Goal: Task Accomplishment & Management: Manage account settings

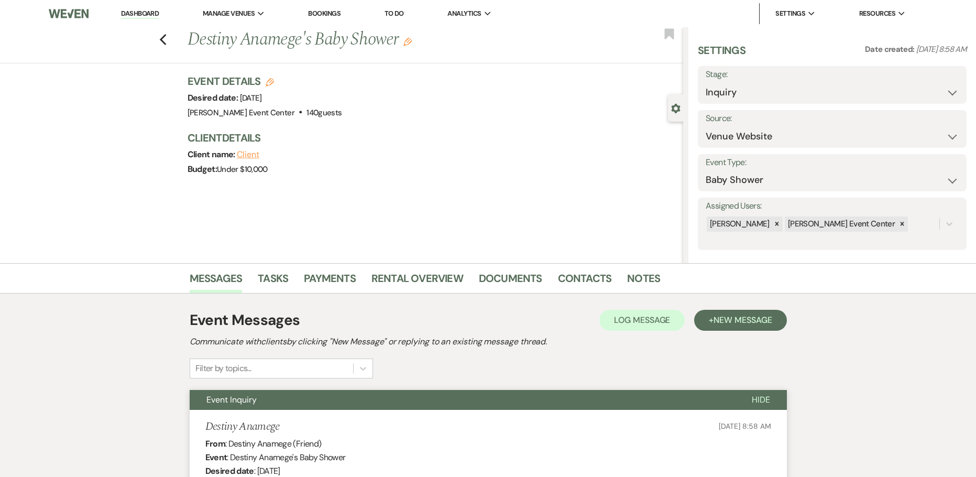
select select "5"
select select "3"
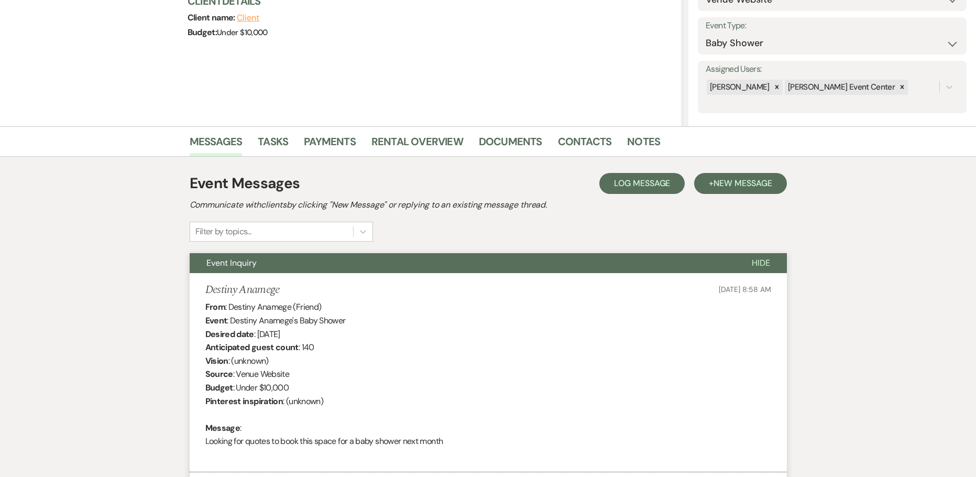
scroll to position [36, 0]
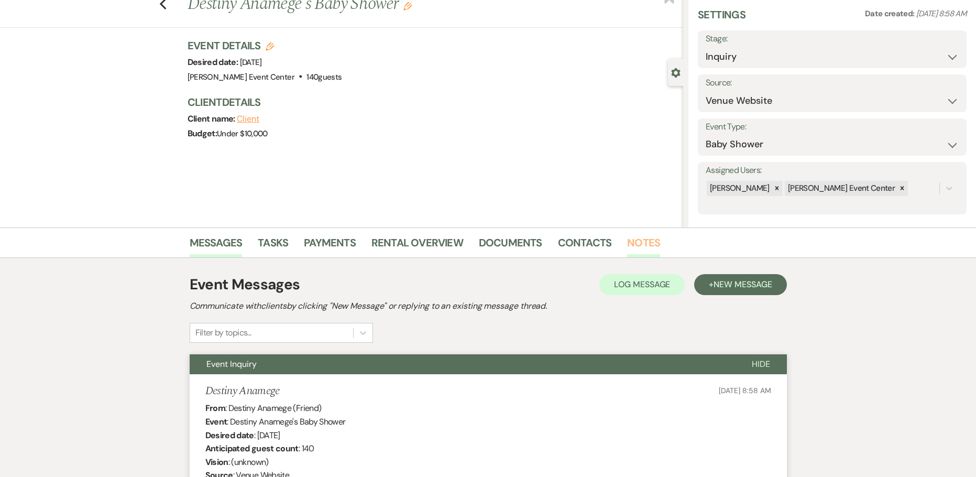
click at [638, 247] on link "Notes" at bounding box center [643, 245] width 33 height 23
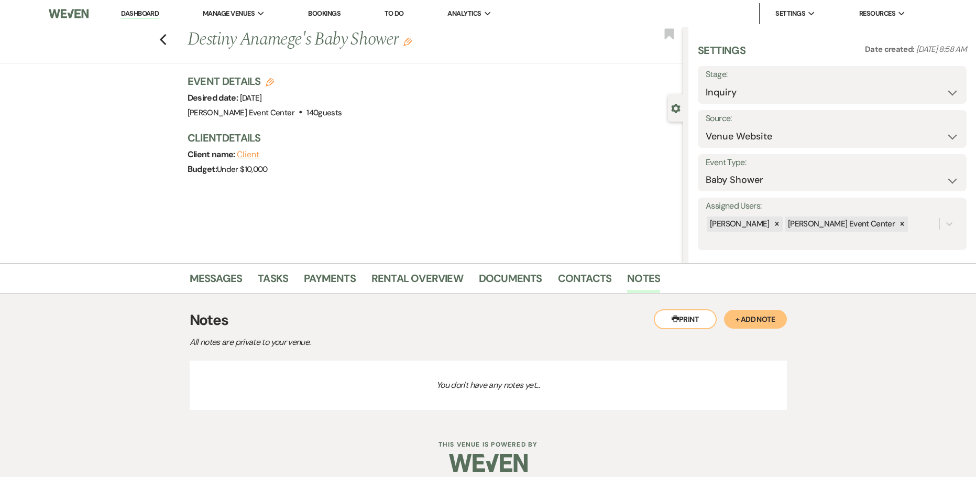
click at [750, 323] on button "+ Add Note" at bounding box center [755, 319] width 63 height 19
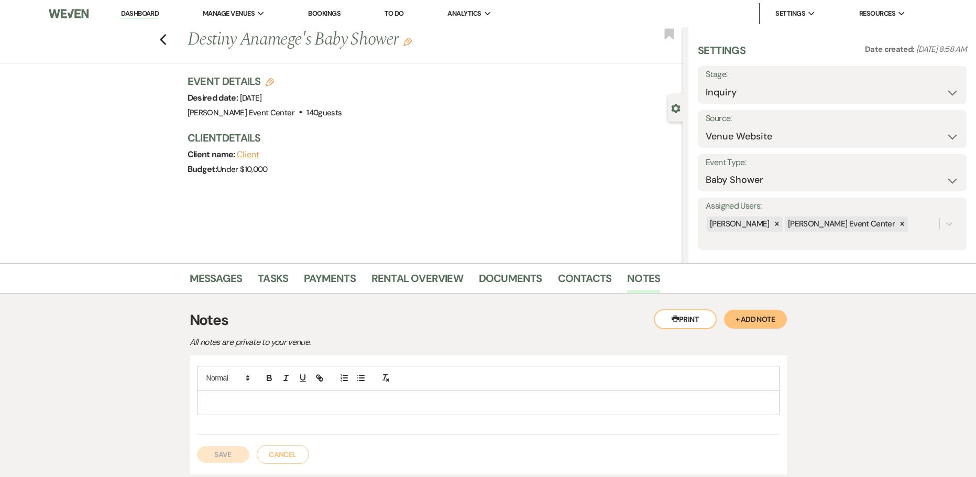
click at [416, 409] on div at bounding box center [487, 402] width 581 height 24
click at [220, 460] on button "Save" at bounding box center [223, 465] width 52 height 17
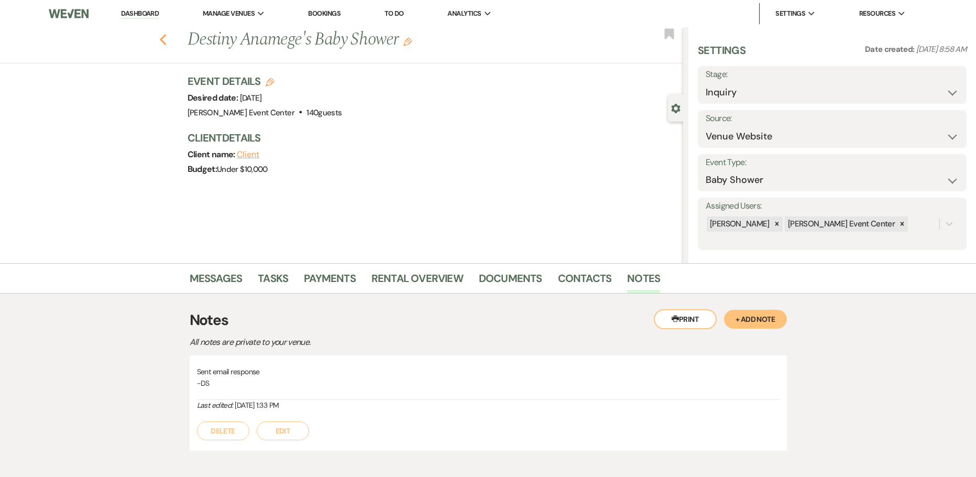
click at [164, 37] on icon "Previous" at bounding box center [163, 40] width 8 height 13
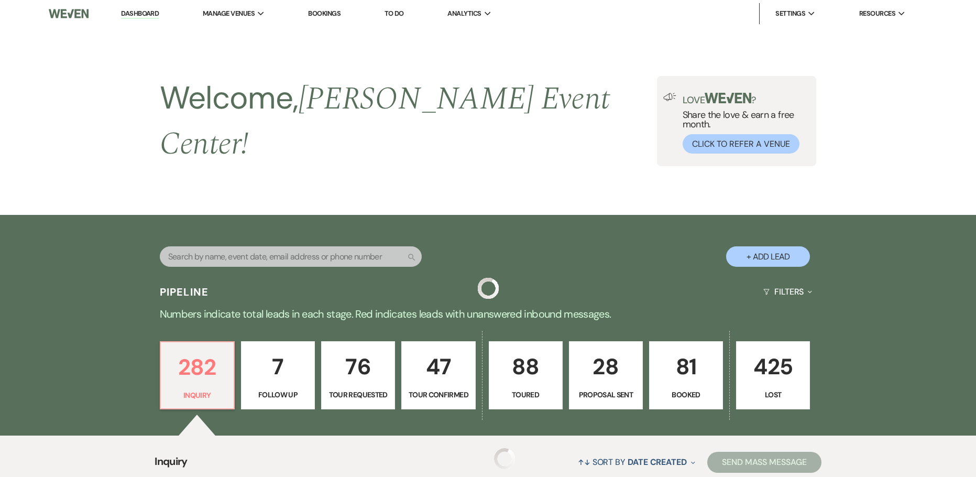
scroll to position [236, 0]
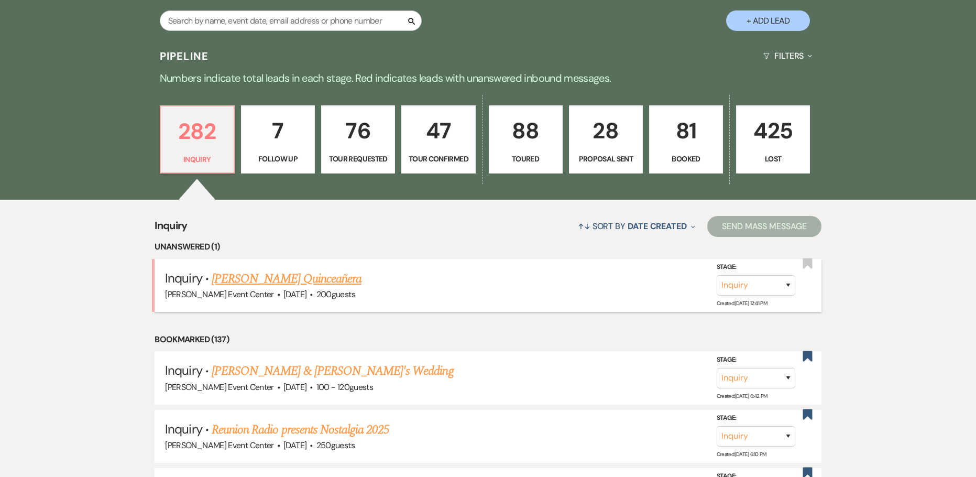
click at [296, 269] on link "[PERSON_NAME] Quinceañera" at bounding box center [287, 278] width 150 height 19
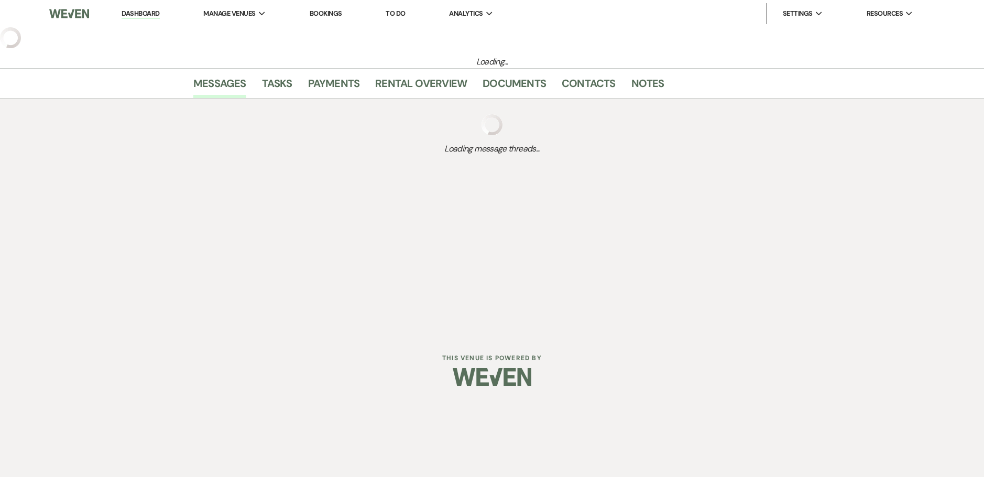
select select "5"
select select "15"
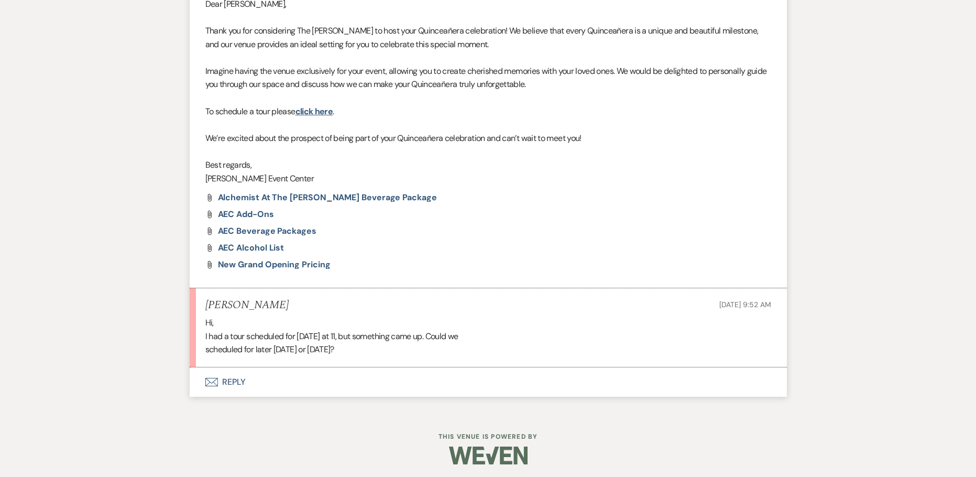
scroll to position [652, 0]
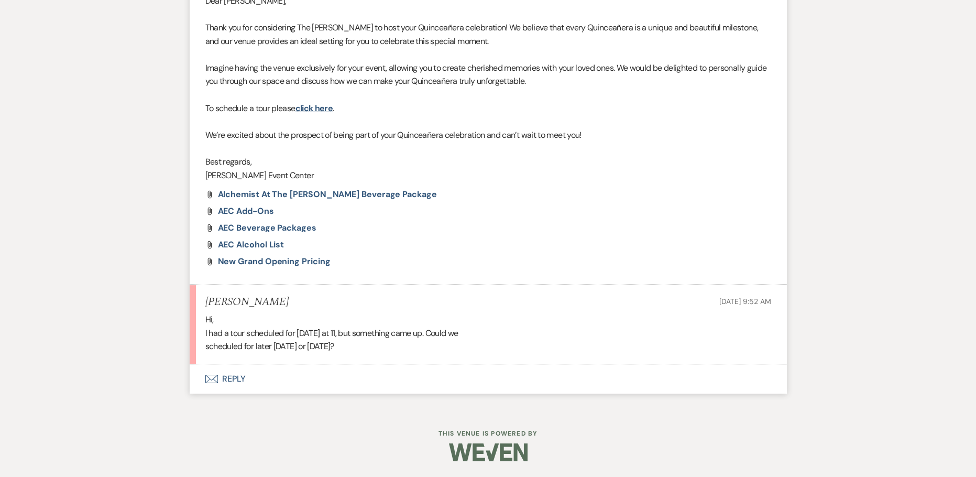
click at [237, 376] on button "Envelope Reply" at bounding box center [488, 378] width 597 height 29
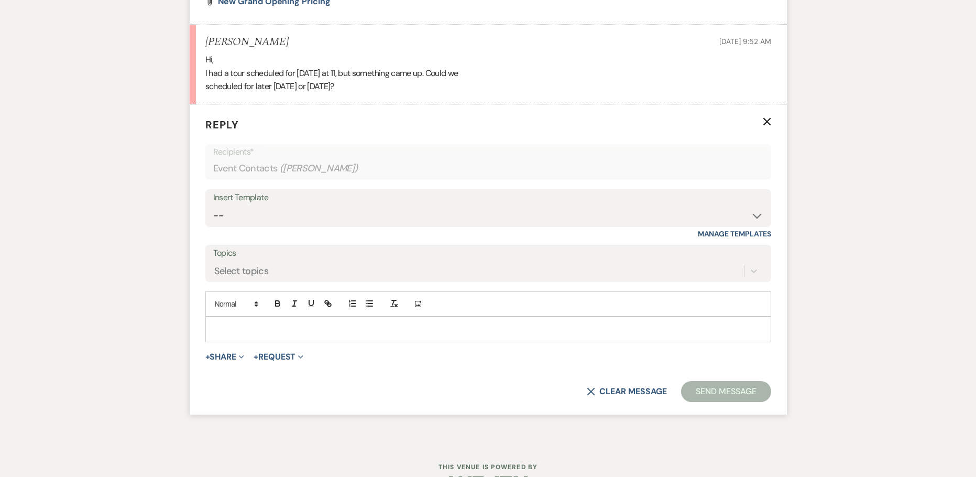
scroll to position [933, 0]
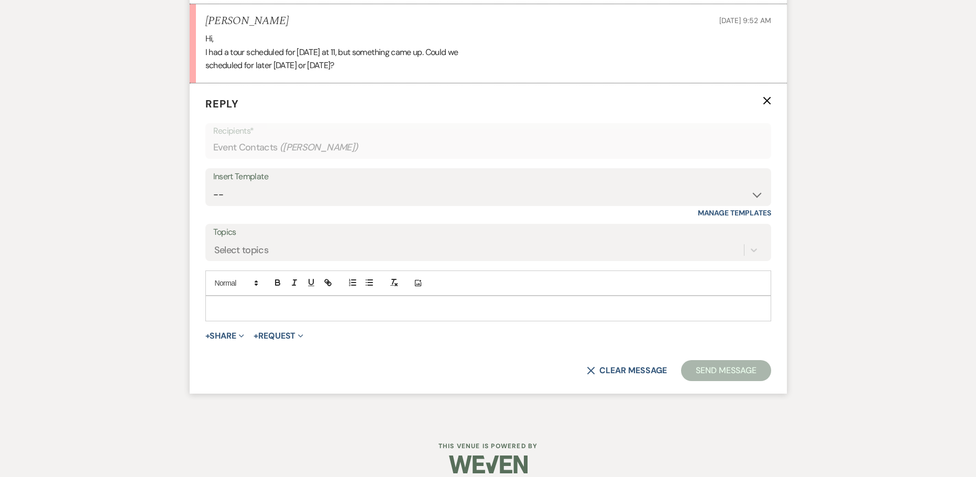
click at [416, 180] on div "Insert Template" at bounding box center [488, 176] width 550 height 15
drag, startPoint x: 413, startPoint y: 184, endPoint x: 412, endPoint y: 190, distance: 5.3
click at [412, 186] on select "-- Weven Planning Portal Introduction (Booked Events) Initial Inquiry Response …" at bounding box center [488, 194] width 550 height 20
click at [213, 184] on select "-- Weven Planning Portal Introduction (Booked Events) Initial Inquiry Response …" at bounding box center [488, 194] width 550 height 20
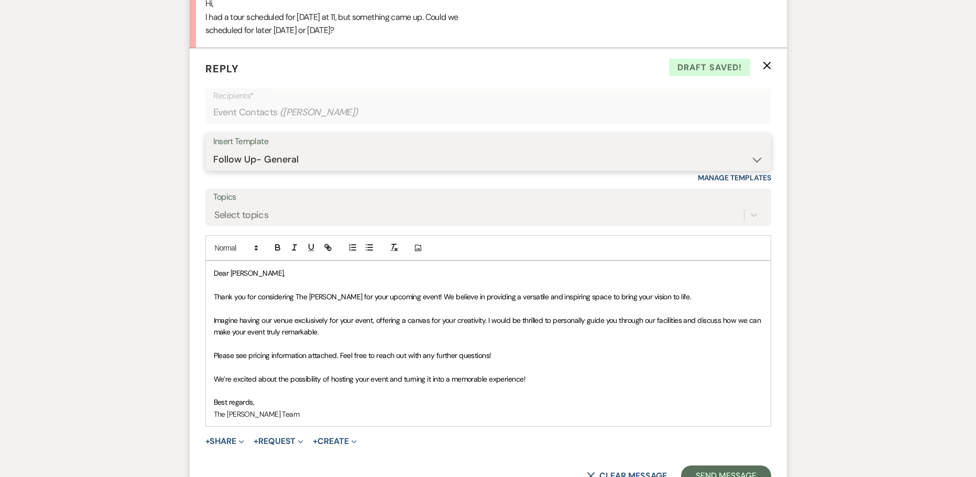
scroll to position [985, 0]
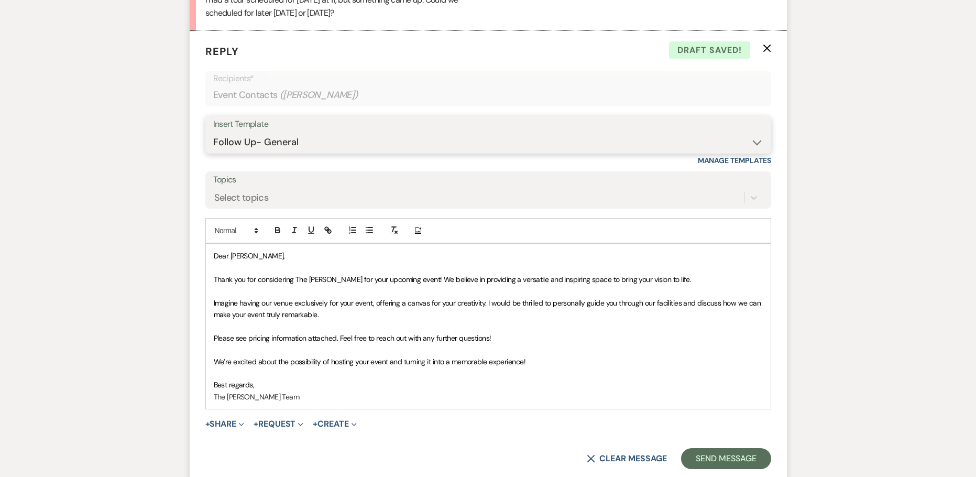
click at [291, 135] on select "-- Weven Planning Portal Introduction (Booked Events) Initial Inquiry Response …" at bounding box center [488, 142] width 550 height 20
click at [213, 132] on select "-- Weven Planning Portal Introduction (Booked Events) Initial Inquiry Response …" at bounding box center [488, 142] width 550 height 20
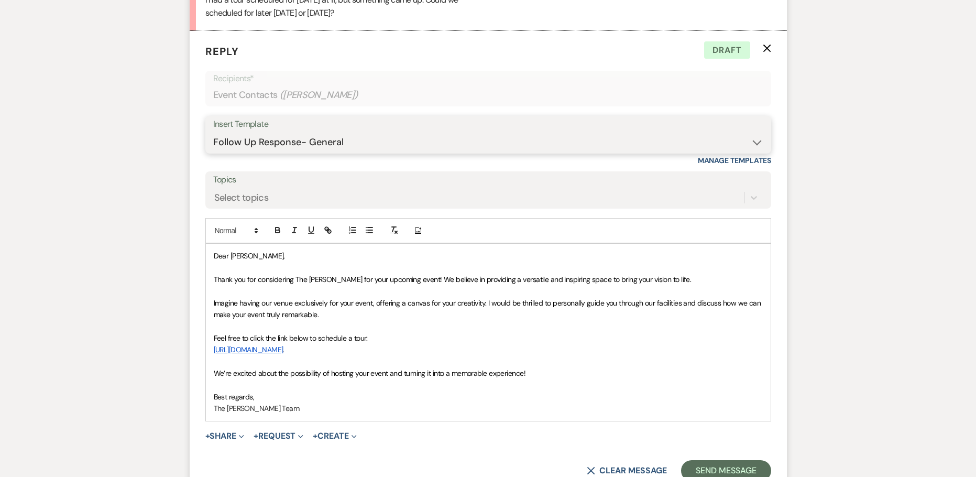
click at [306, 134] on select "-- Weven Planning Portal Introduction (Booked Events) Initial Inquiry Response …" at bounding box center [488, 142] width 550 height 20
select select "5577"
click at [213, 132] on select "-- Weven Planning Portal Introduction (Booked Events) Initial Inquiry Response …" at bounding box center [488, 142] width 550 height 20
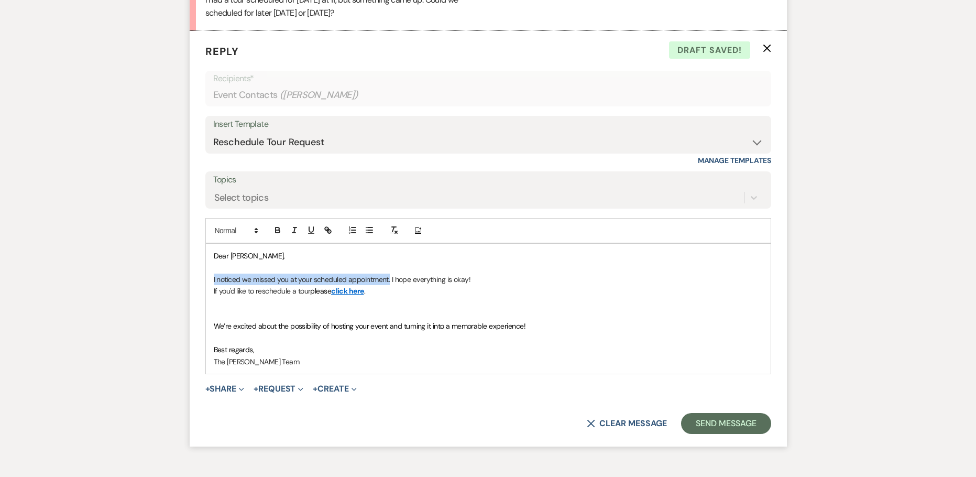
drag, startPoint x: 390, startPoint y: 280, endPoint x: 213, endPoint y: 276, distance: 177.1
click at [213, 276] on div "Dear [PERSON_NAME], I noticed we missed you at your scheduled appointment. I ho…" at bounding box center [488, 309] width 565 height 130
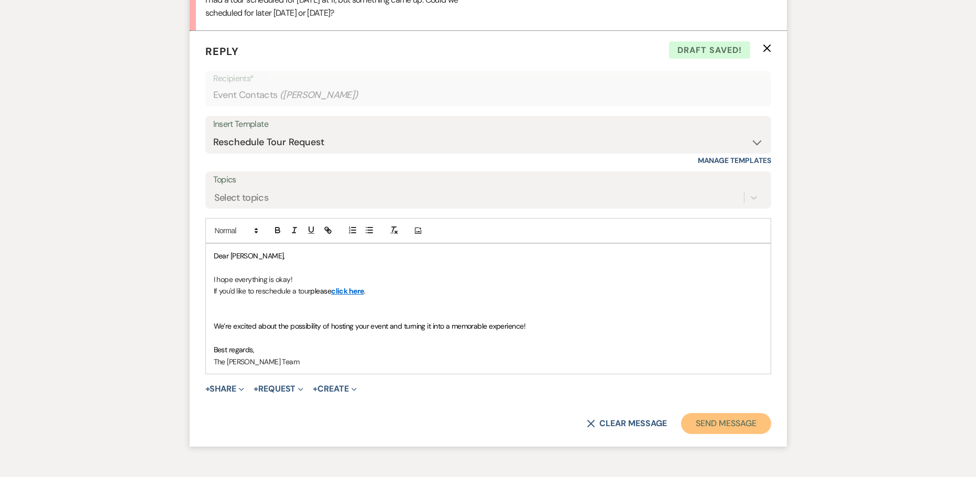
click at [722, 426] on button "Send Message" at bounding box center [726, 423] width 90 height 21
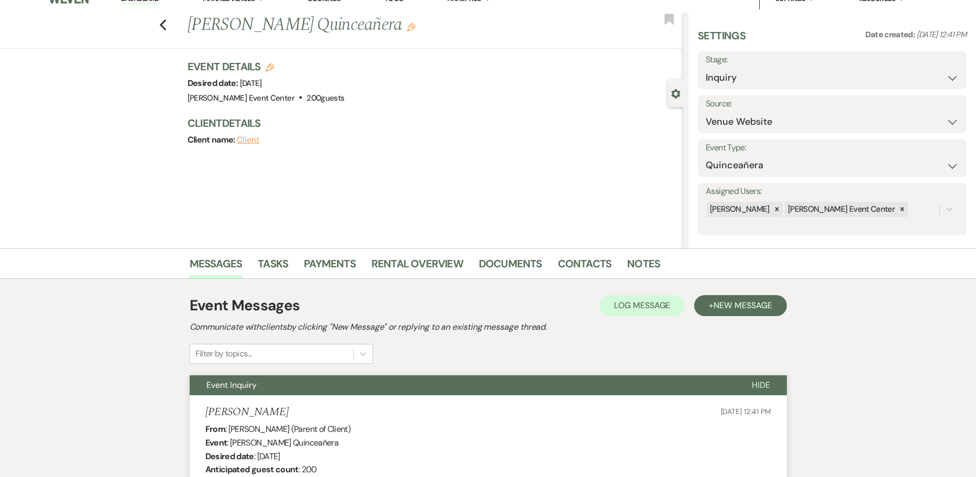
scroll to position [0, 0]
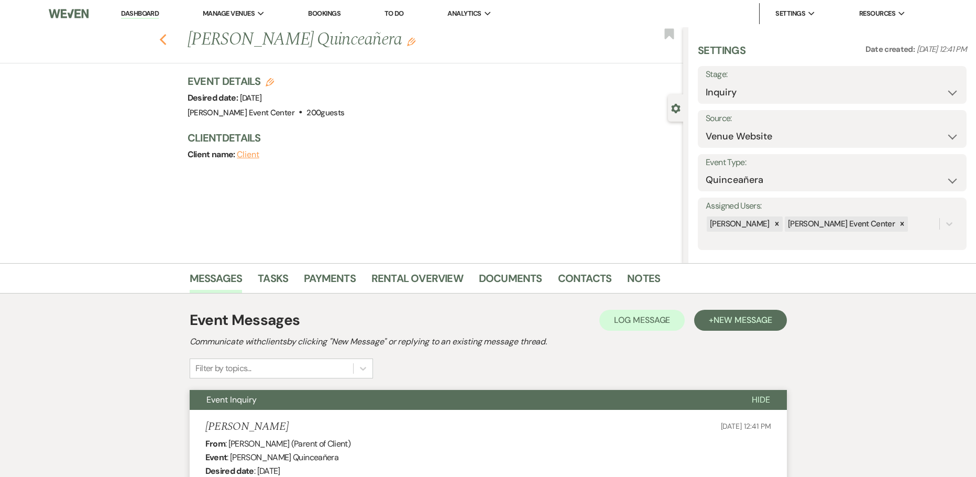
click at [166, 37] on use "button" at bounding box center [162, 40] width 7 height 12
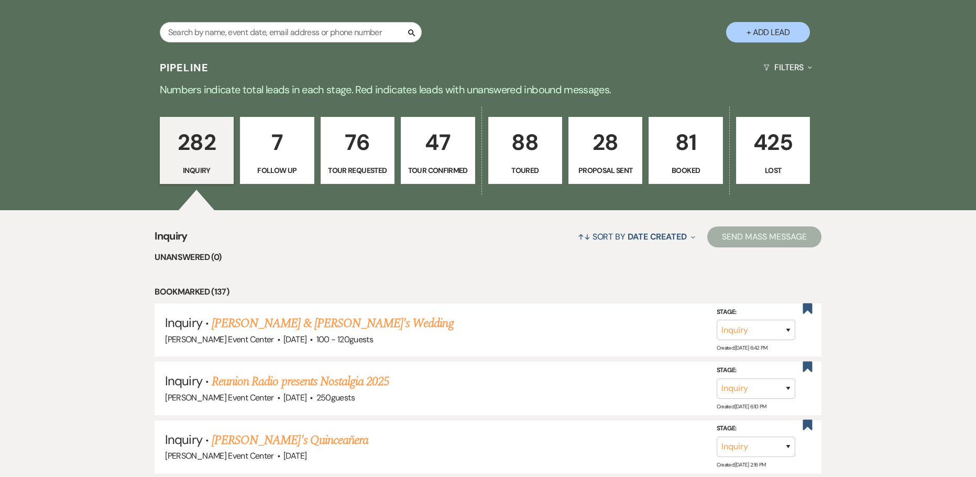
scroll to position [236, 0]
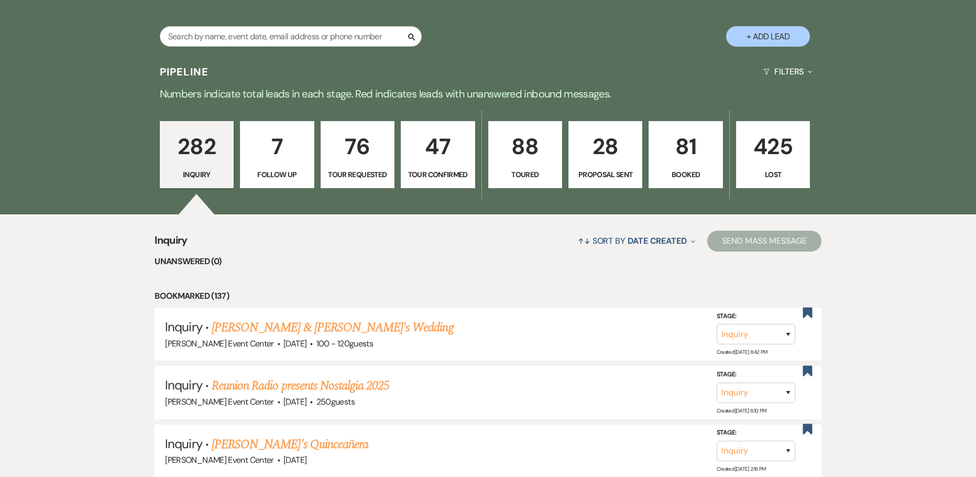
drag, startPoint x: 136, startPoint y: 84, endPoint x: 872, endPoint y: 124, distance: 737.6
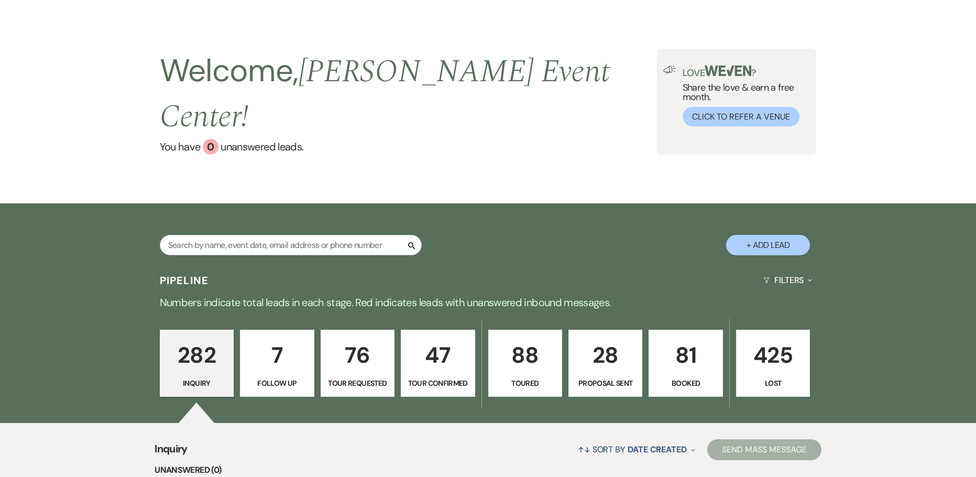
scroll to position [26, 0]
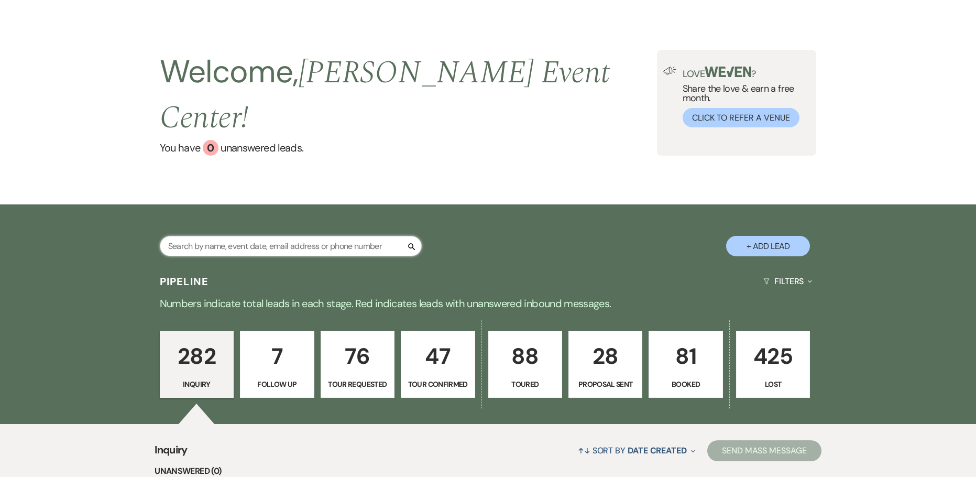
click at [313, 236] on input "text" at bounding box center [291, 246] width 262 height 20
paste input "[PERSON_NAME]"
type input "[PERSON_NAME]"
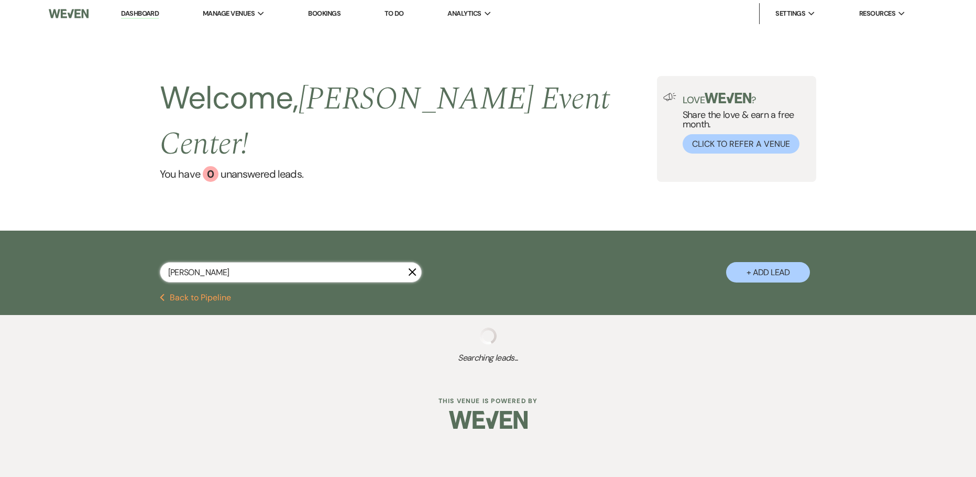
select select "2"
select select "8"
select select "2"
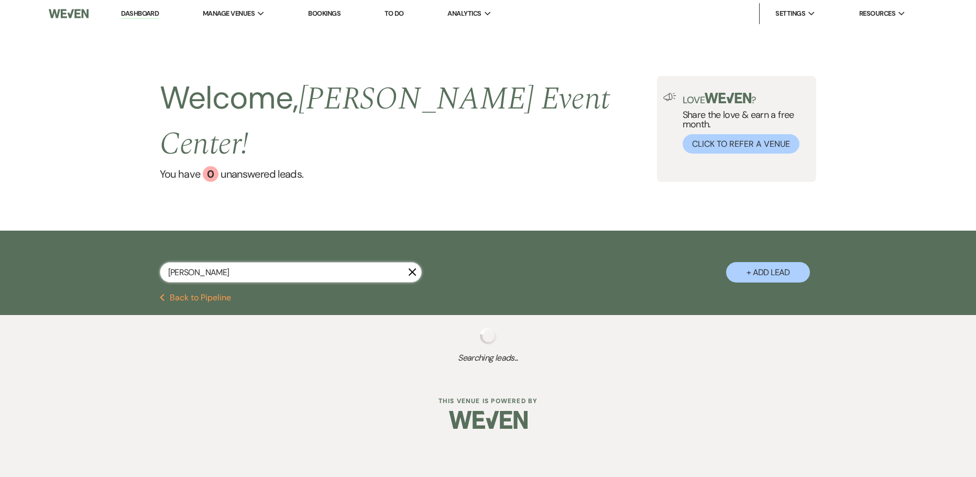
select select "8"
select select "1"
select select "8"
select select "2"
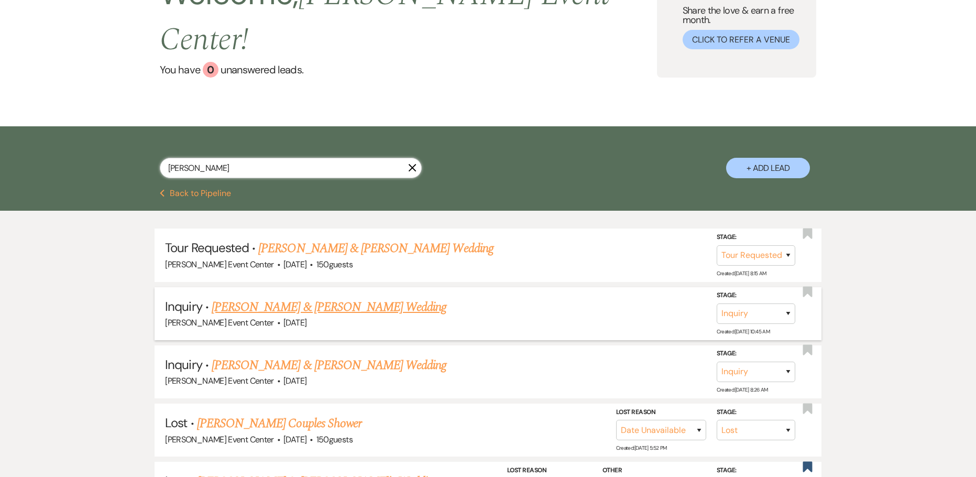
scroll to position [105, 0]
type input "[PERSON_NAME]"
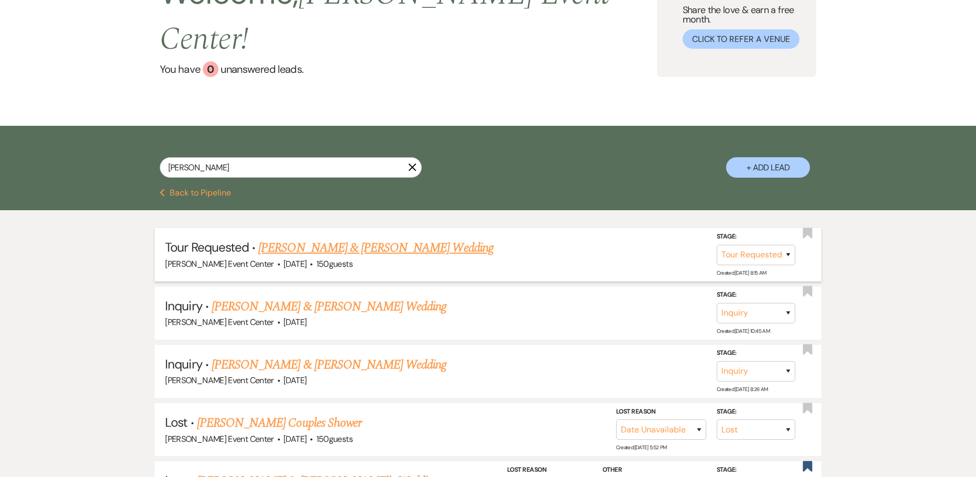
click at [353, 238] on link "[PERSON_NAME] & [PERSON_NAME] Wedding" at bounding box center [375, 247] width 235 height 19
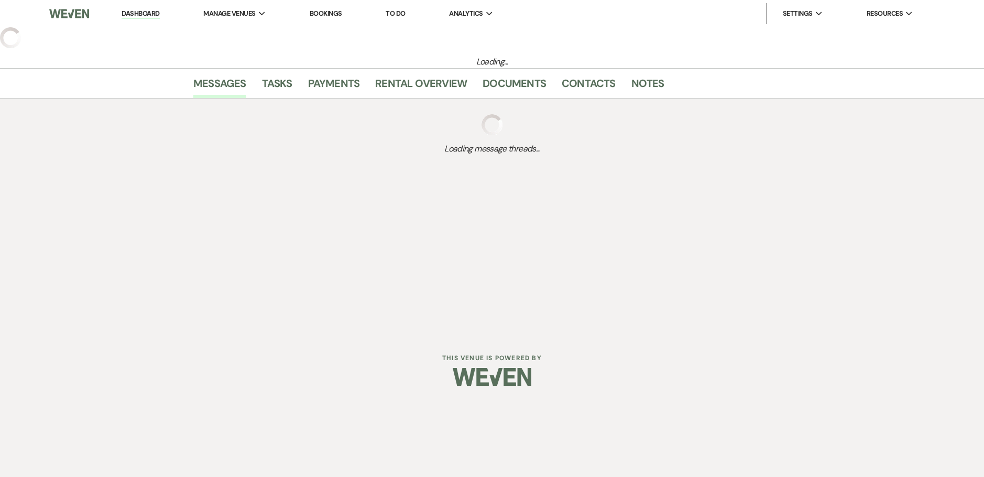
select select "2"
select select "5"
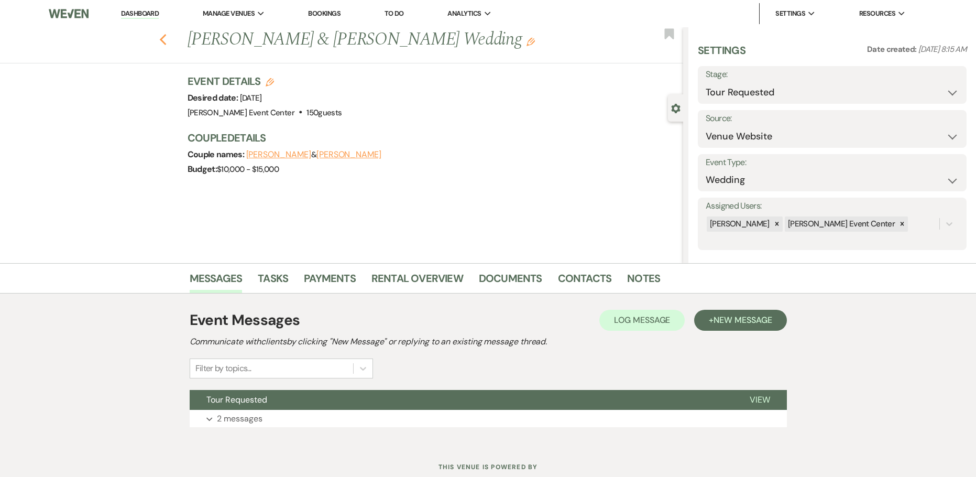
click at [166, 38] on use "button" at bounding box center [162, 40] width 7 height 12
select select "2"
select select "8"
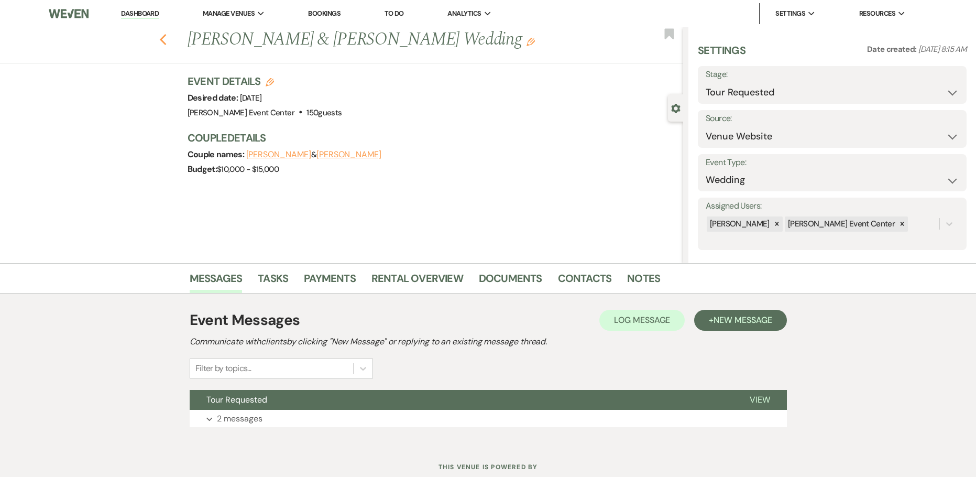
select select "2"
select select "8"
select select "1"
select select "8"
select select "2"
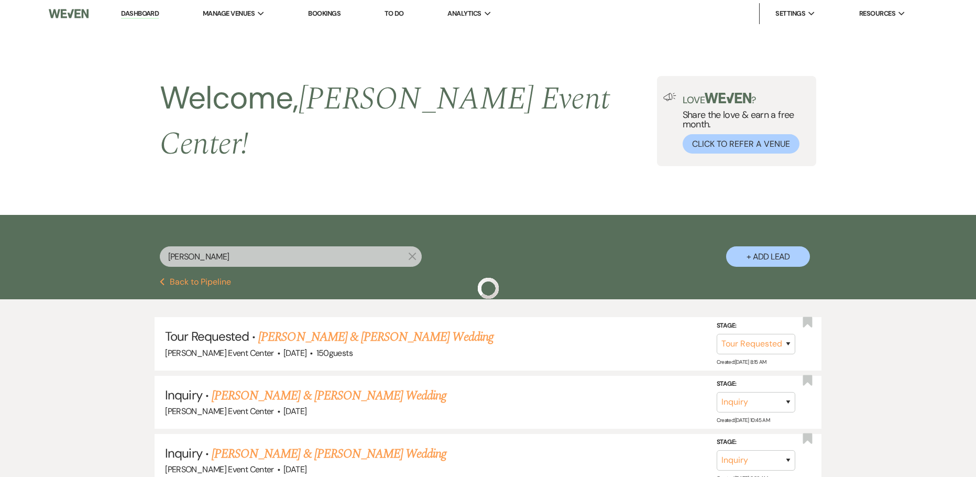
scroll to position [105, 0]
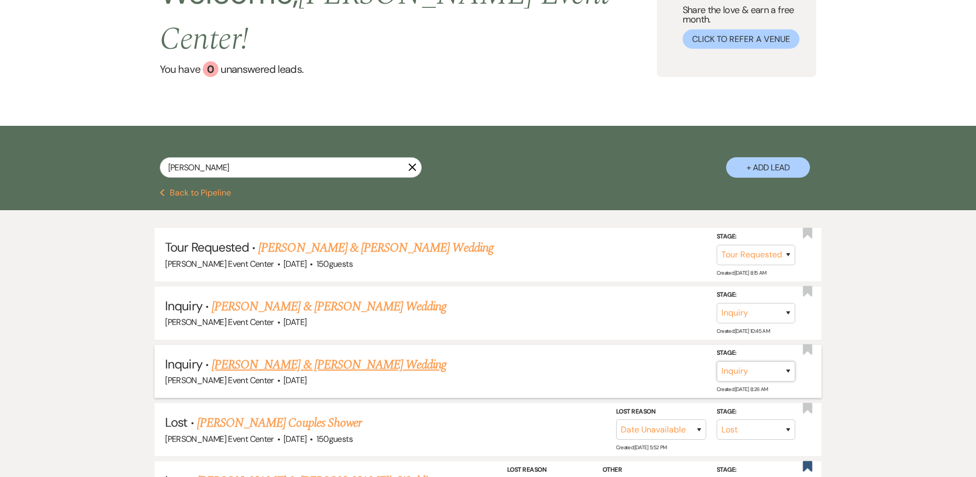
click at [790, 361] on select "Inquiry Follow Up Tour Requested Tour Confirmed Toured Proposal Sent Booked Lost" at bounding box center [756, 371] width 79 height 20
select select "8"
click at [717, 361] on select "Inquiry Follow Up Tour Requested Tour Confirmed Toured Proposal Sent Booked Lost" at bounding box center [756, 371] width 79 height 20
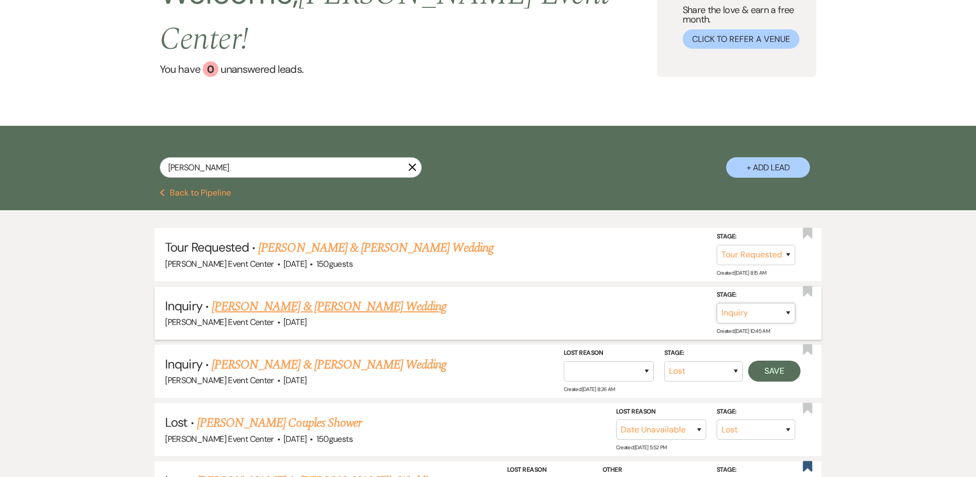
click at [776, 303] on select "Inquiry Follow Up Tour Requested Tour Confirmed Toured Proposal Sent Booked Lost" at bounding box center [756, 313] width 79 height 20
select select "8"
click at [717, 303] on select "Inquiry Follow Up Tour Requested Tour Confirmed Toured Proposal Sent Booked Lost" at bounding box center [756, 313] width 79 height 20
click at [624, 303] on select "Booked Elsewhere Budget Date Unavailable No Response Not a Good Match Capacity …" at bounding box center [609, 313] width 90 height 20
select select "2"
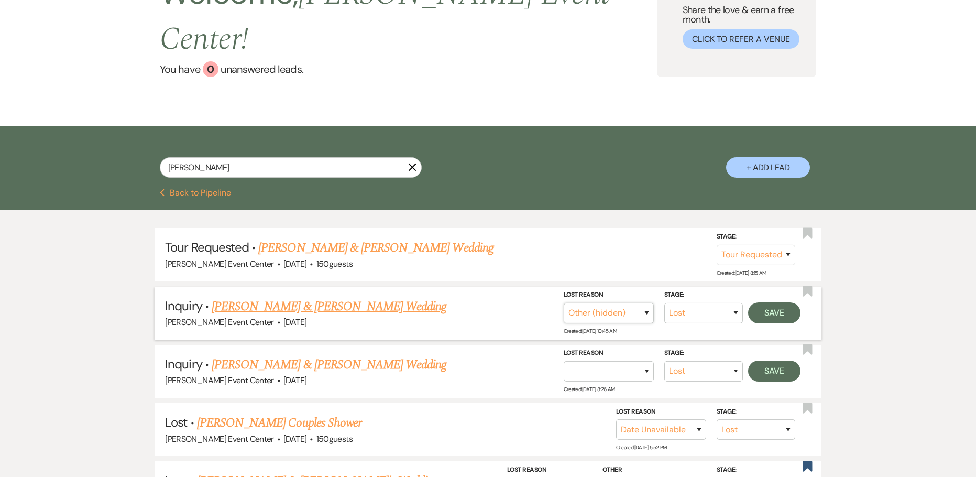
click at [564, 303] on select "Booked Elsewhere Budget Date Unavailable No Response Not a Good Match Capacity …" at bounding box center [609, 313] width 90 height 20
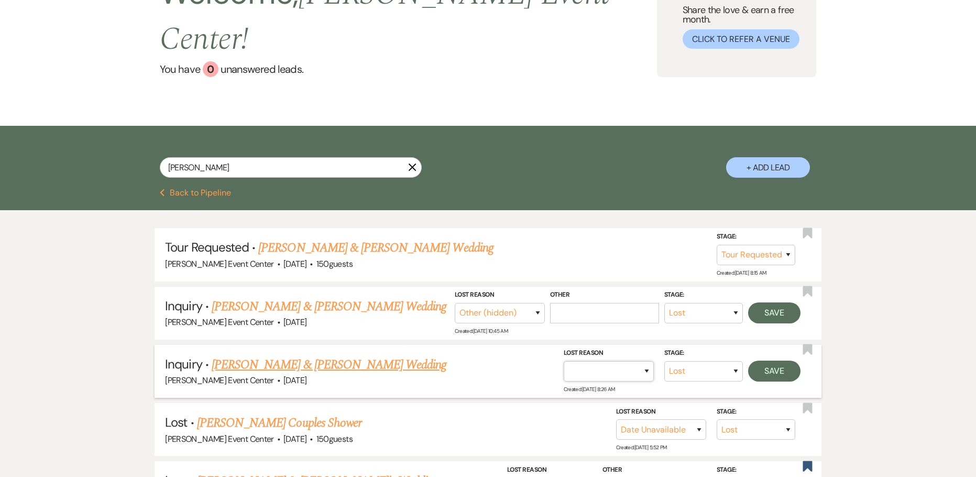
click at [623, 361] on select "Booked Elsewhere Budget Date Unavailable No Response Not a Good Match Capacity …" at bounding box center [609, 371] width 90 height 20
select select "2"
click at [564, 361] on select "Booked Elsewhere Budget Date Unavailable No Response Not a Good Match Capacity …" at bounding box center [609, 371] width 90 height 20
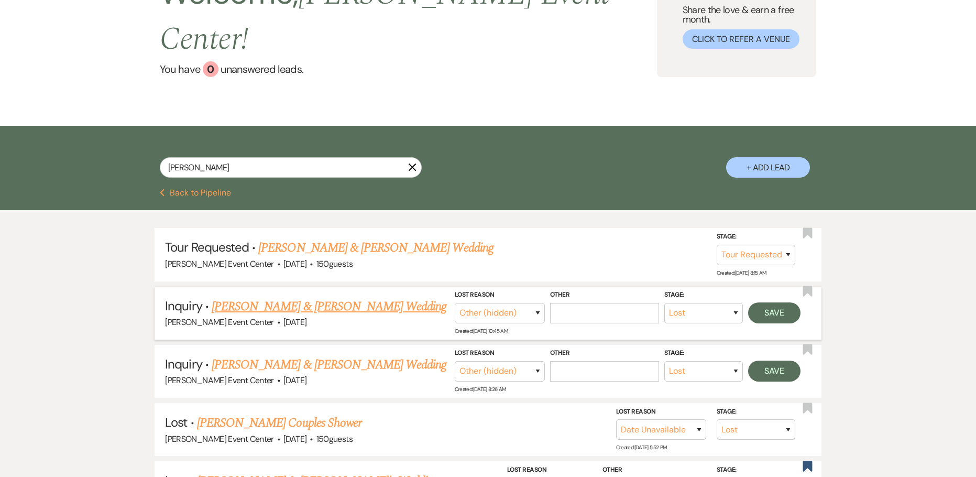
click at [612, 289] on label "Other" at bounding box center [604, 295] width 109 height 12
click at [612, 303] on input "Other" at bounding box center [604, 313] width 109 height 20
click at [545, 303] on select "Booked Elsewhere Budget Date Unavailable No Response Not a Good Match Capacity …" at bounding box center [500, 313] width 90 height 20
select select "4"
click at [545, 303] on select "Booked Elsewhere Budget Date Unavailable No Response Not a Good Match Capacity …" at bounding box center [500, 313] width 90 height 20
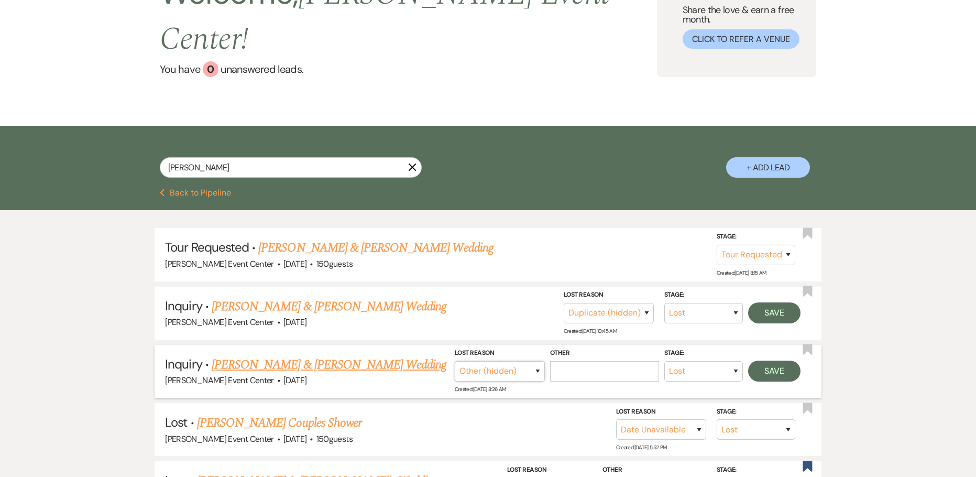
click at [533, 361] on select "Booked Elsewhere Budget Date Unavailable No Response Not a Good Match Capacity …" at bounding box center [500, 371] width 90 height 20
select select "4"
click at [545, 361] on select "Booked Elsewhere Budget Date Unavailable No Response Not a Good Match Capacity …" at bounding box center [500, 371] width 90 height 20
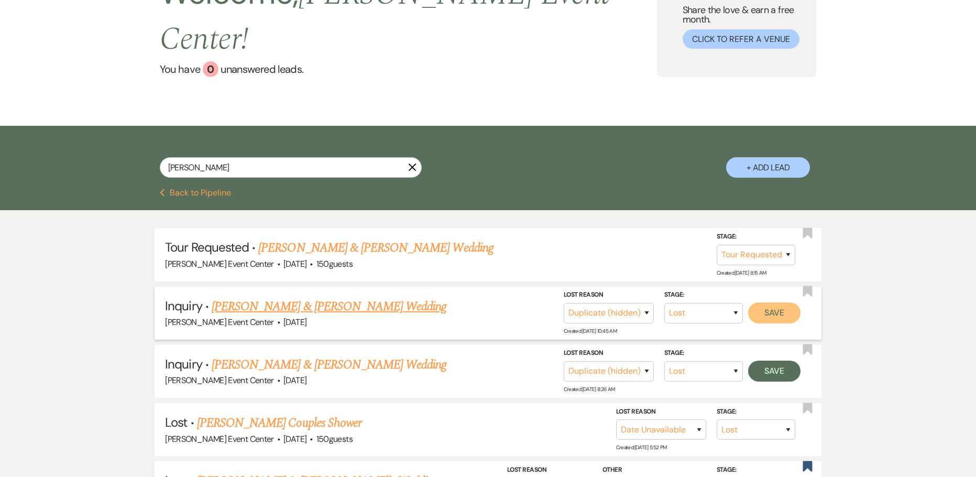
click at [765, 302] on button "Save" at bounding box center [774, 312] width 52 height 21
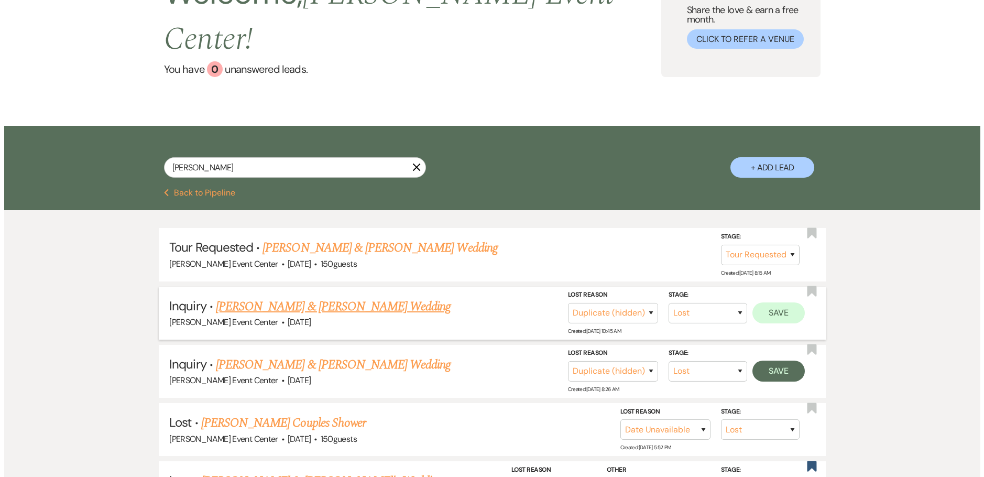
scroll to position [105, 0]
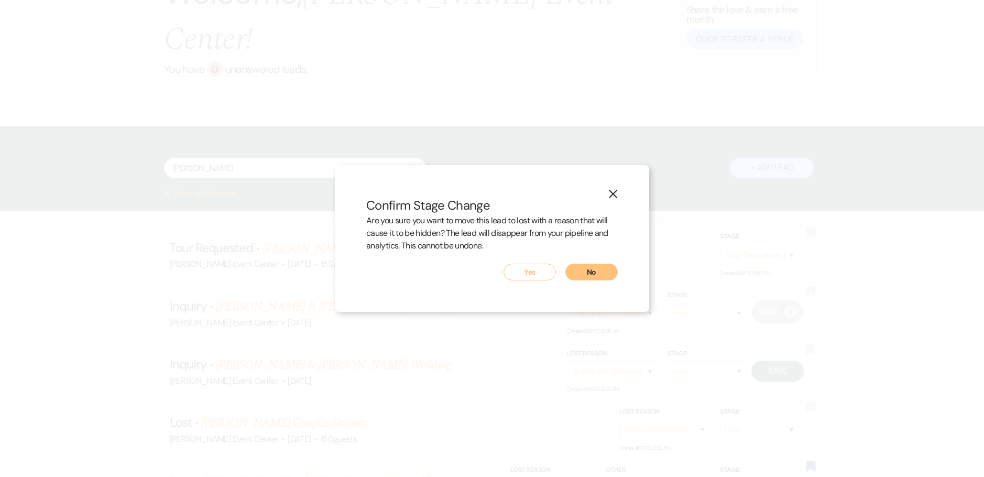
click at [539, 266] on button "Yes" at bounding box center [529, 271] width 52 height 17
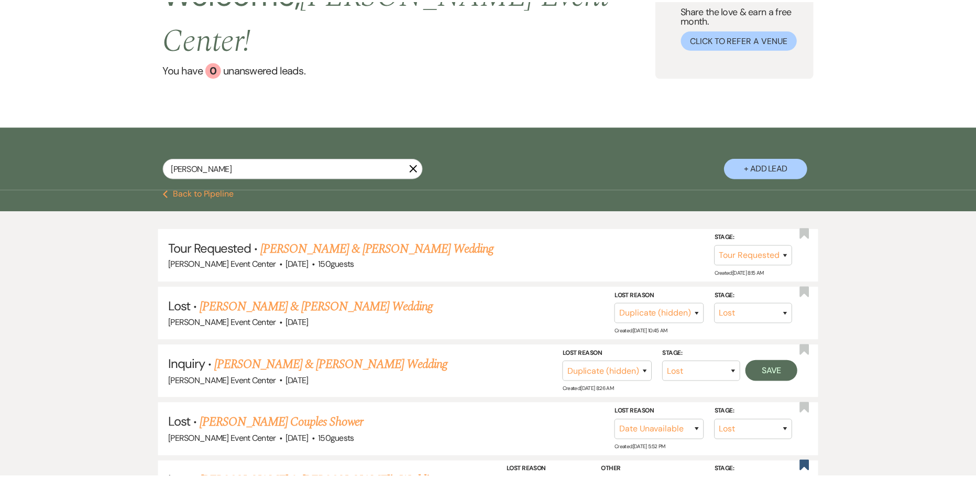
scroll to position [105, 0]
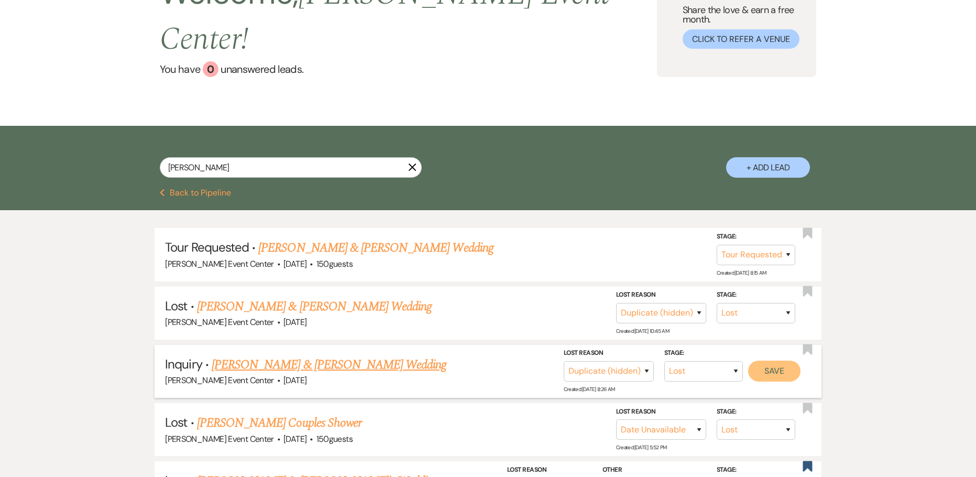
click at [760, 360] on button "Save" at bounding box center [774, 370] width 52 height 21
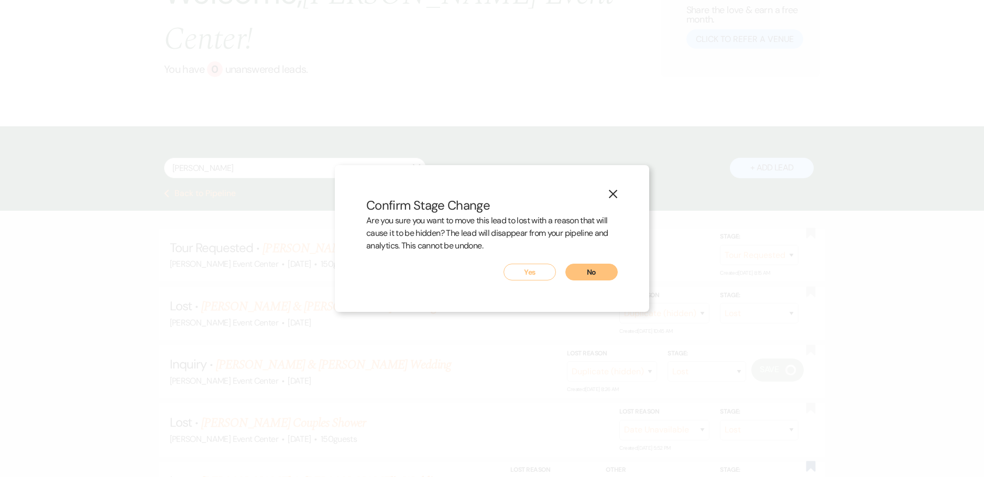
click at [519, 263] on button "Yes" at bounding box center [529, 271] width 52 height 17
